Goal: Task Accomplishment & Management: Use online tool/utility

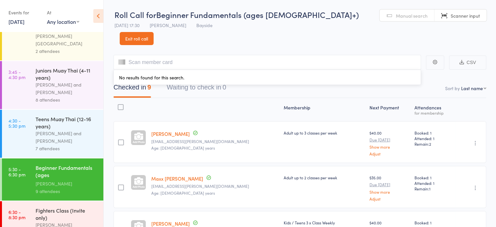
click at [22, 23] on link "13 Aug, 2025" at bounding box center [16, 21] width 16 height 7
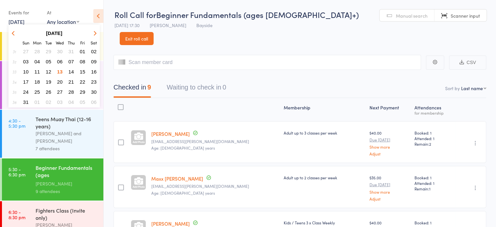
click at [71, 71] on span "14" at bounding box center [72, 72] width 6 height 6
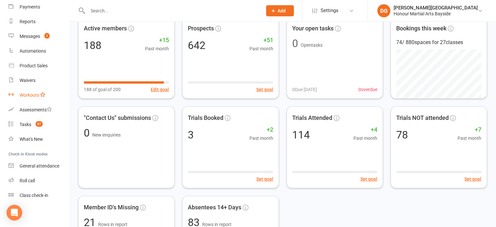
scroll to position [37, 0]
click at [30, 181] on div "Roll call" at bounding box center [27, 180] width 15 height 5
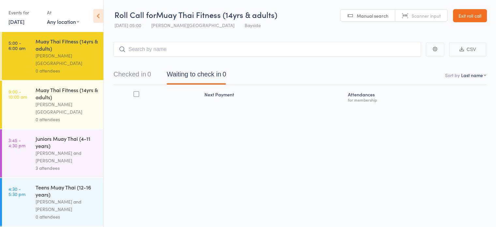
click at [368, 16] on span "Manual search" at bounding box center [373, 15] width 32 height 7
type input "0056"
